Goal: Information Seeking & Learning: Learn about a topic

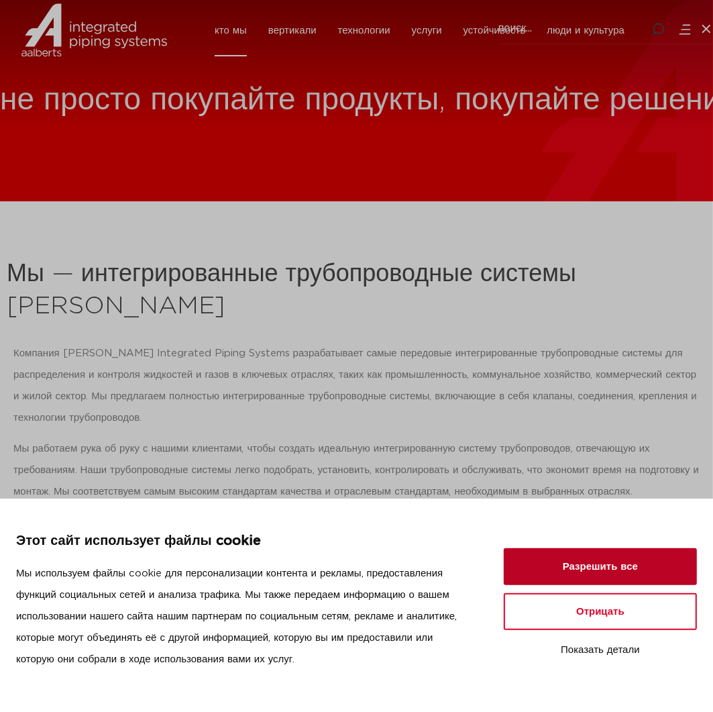
click at [589, 580] on button "Разрешить все" at bounding box center [600, 566] width 193 height 37
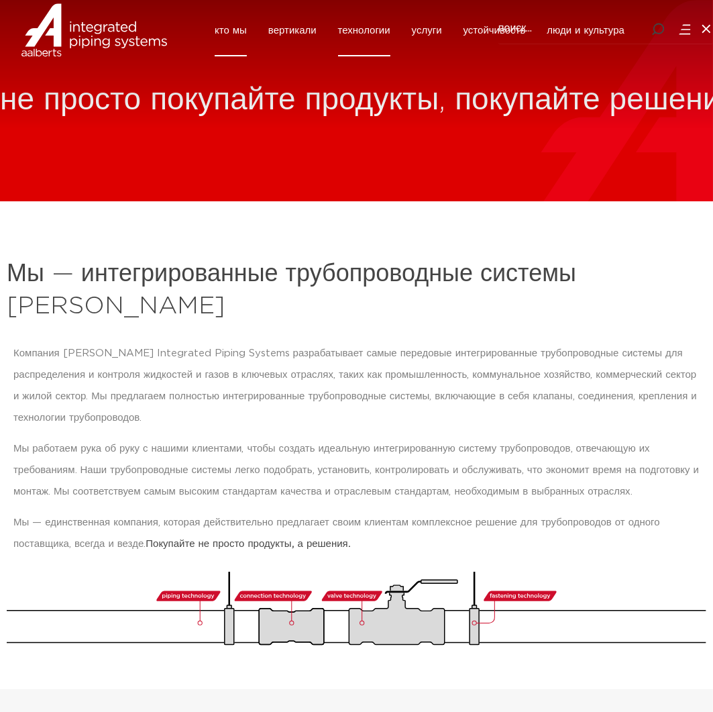
click at [386, 36] on font "технологии" at bounding box center [364, 31] width 52 height 10
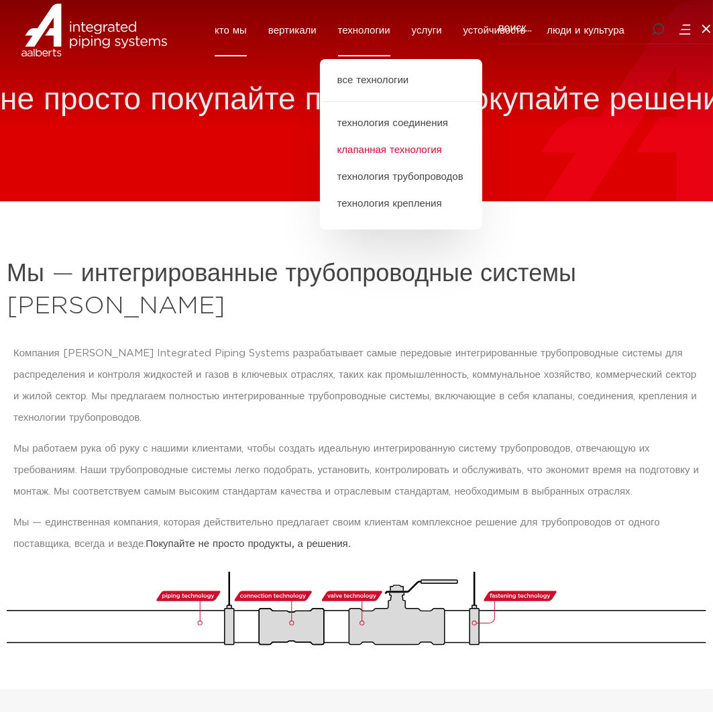
click at [387, 155] on font "клапанная технология" at bounding box center [390, 150] width 105 height 10
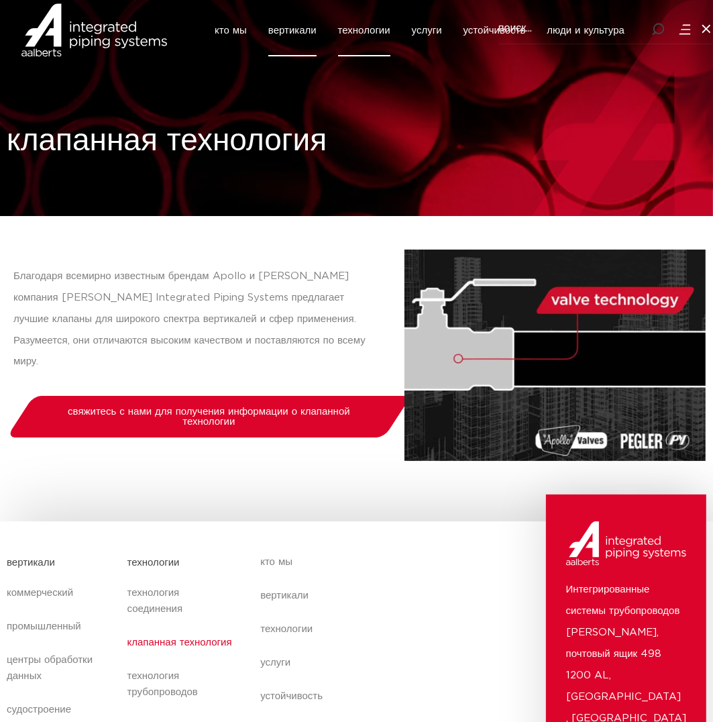
click at [293, 36] on font "вертикали" at bounding box center [292, 31] width 48 height 10
